Goal: Task Accomplishment & Management: Complete application form

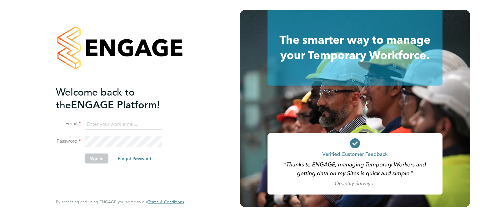
type input "[PERSON_NAME][DOMAIN_NAME][EMAIL_ADDRESS][DOMAIN_NAME]"
click at [97, 160] on button "Sign In" at bounding box center [97, 158] width 24 height 10
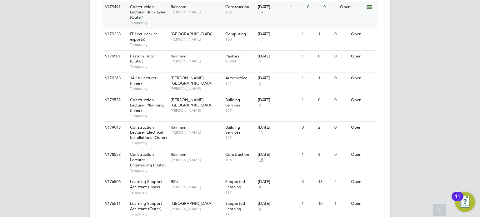
scroll to position [281, 0]
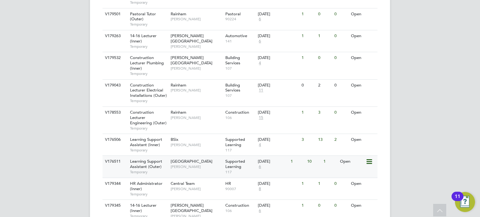
click at [246, 165] on div "Supported Learning 117" at bounding box center [240, 167] width 33 height 22
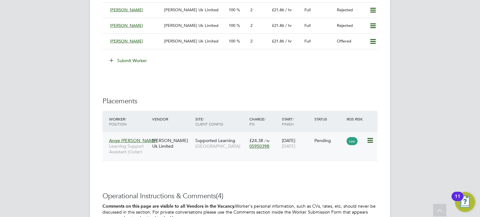
click at [280, 152] on div "Ange Noe Mootoo Learning Support Assistant (Outer) Morgan Hunt Uk Limited Suppo…" at bounding box center [239, 146] width 275 height 28
click at [234, 136] on div "Supported Learning Epping Forest Campus" at bounding box center [221, 143] width 54 height 17
drag, startPoint x: 472, startPoint y: 6, endPoint x: 465, endPoint y: 2, distance: 9.1
click at [368, 141] on icon at bounding box center [369, 140] width 6 height 7
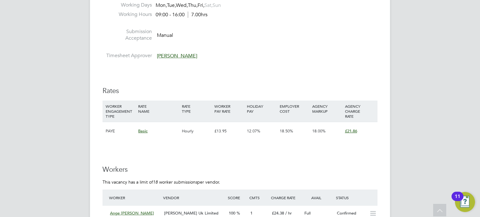
scroll to position [905, 0]
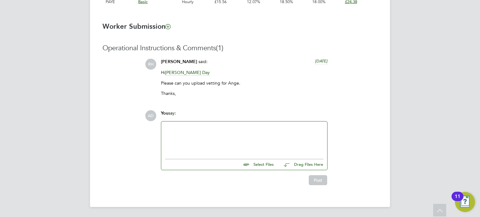
click at [259, 165] on input "file" at bounding box center [276, 163] width 94 height 9
type input "C:\fakepath\Candidate Vetting Form - ange [PERSON_NAME].docx"
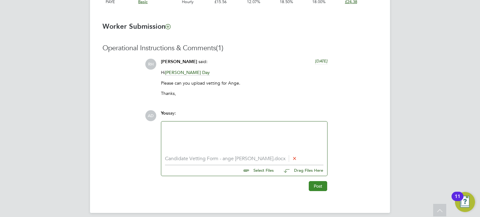
click at [319, 184] on button "Post" at bounding box center [317, 186] width 18 height 10
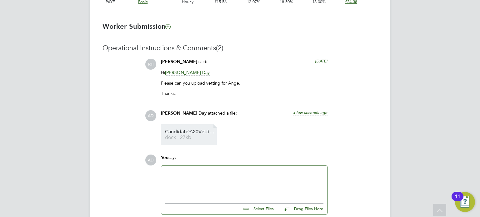
click at [177, 129] on li "Candidate%20Vetting%20Form%20-%20ange%20noe%20mootoo docx - 27kb" at bounding box center [189, 134] width 56 height 21
click at [175, 132] on span "Candidate%20Vetting%20Form%20-%20ange%20noe%20mootoo" at bounding box center [190, 132] width 50 height 5
